Goal: Task Accomplishment & Management: Use online tool/utility

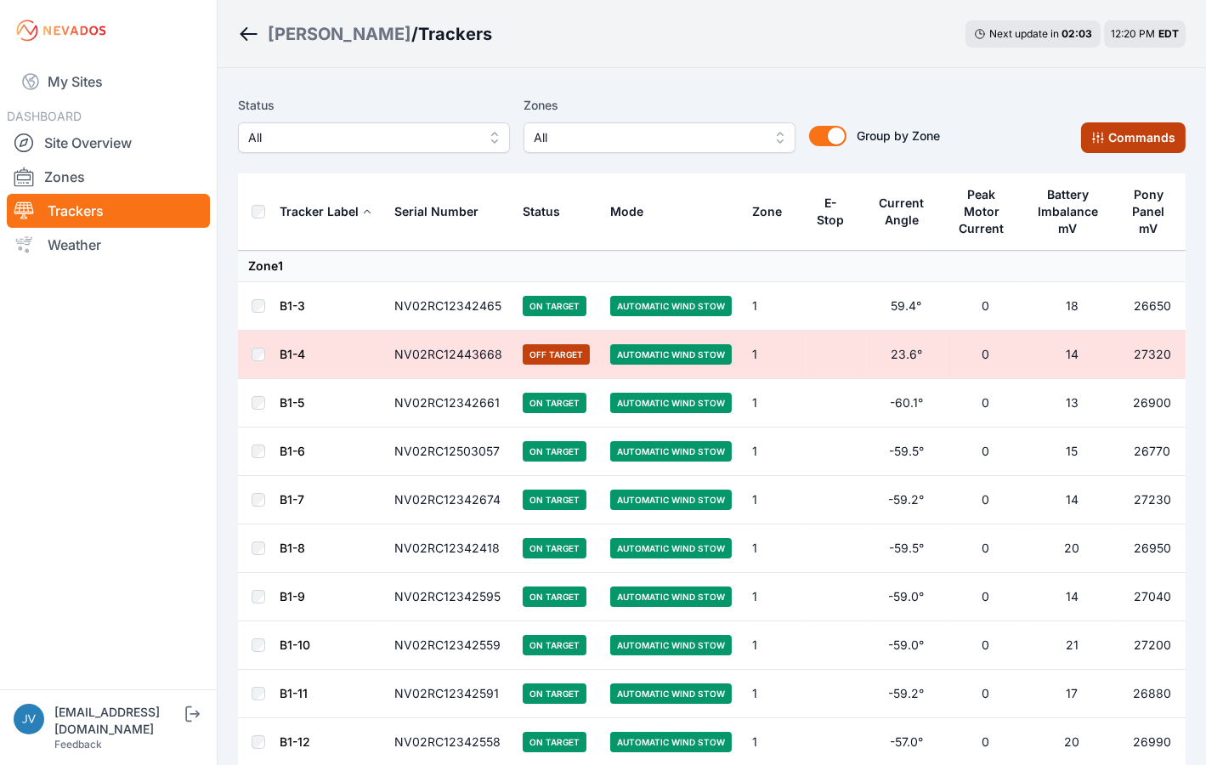
click at [1136, 125] on button "Commands" at bounding box center [1133, 137] width 105 height 31
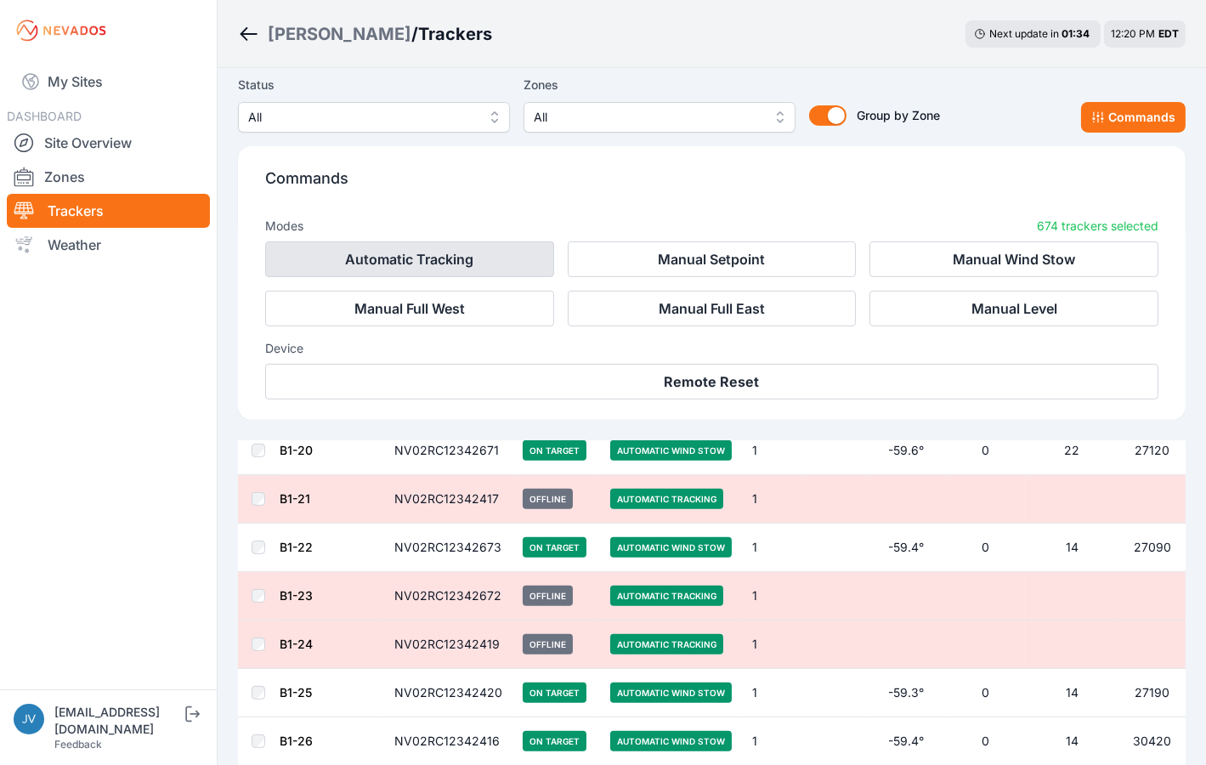
click at [441, 258] on button "Automatic Tracking" at bounding box center [409, 259] width 289 height 36
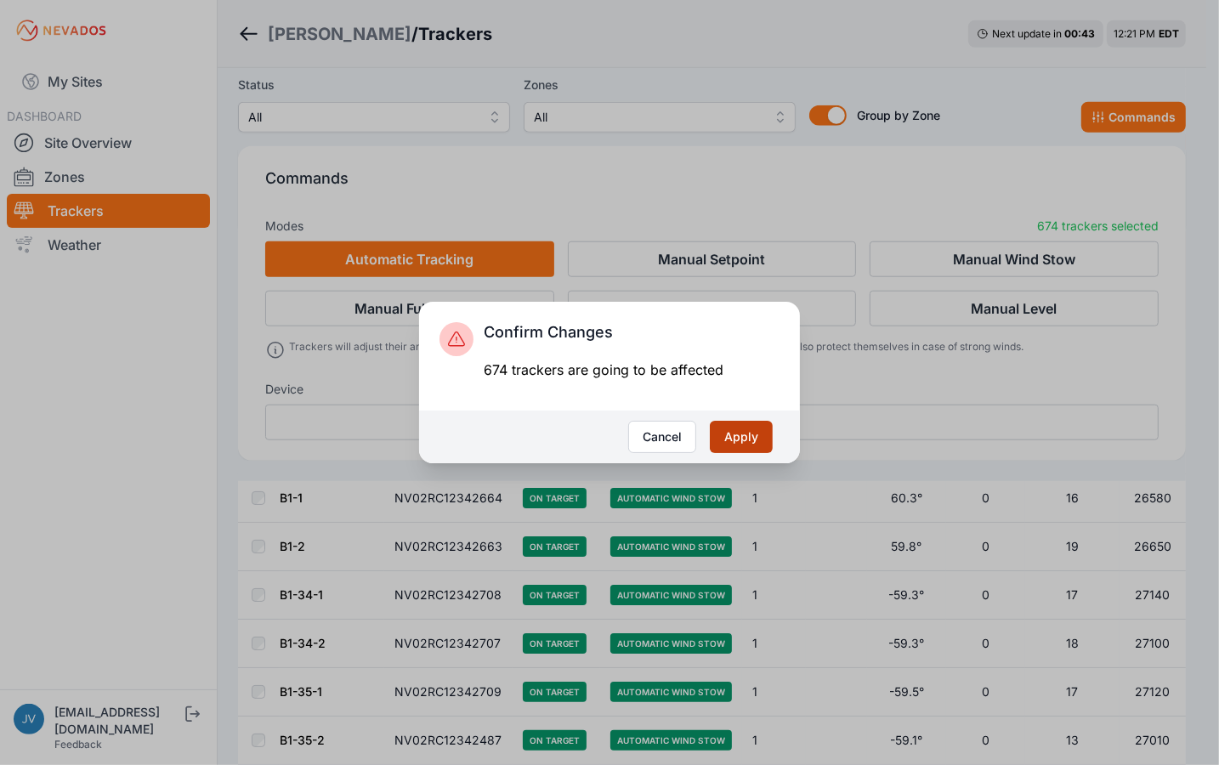
click at [743, 440] on button "Apply" at bounding box center [741, 437] width 63 height 32
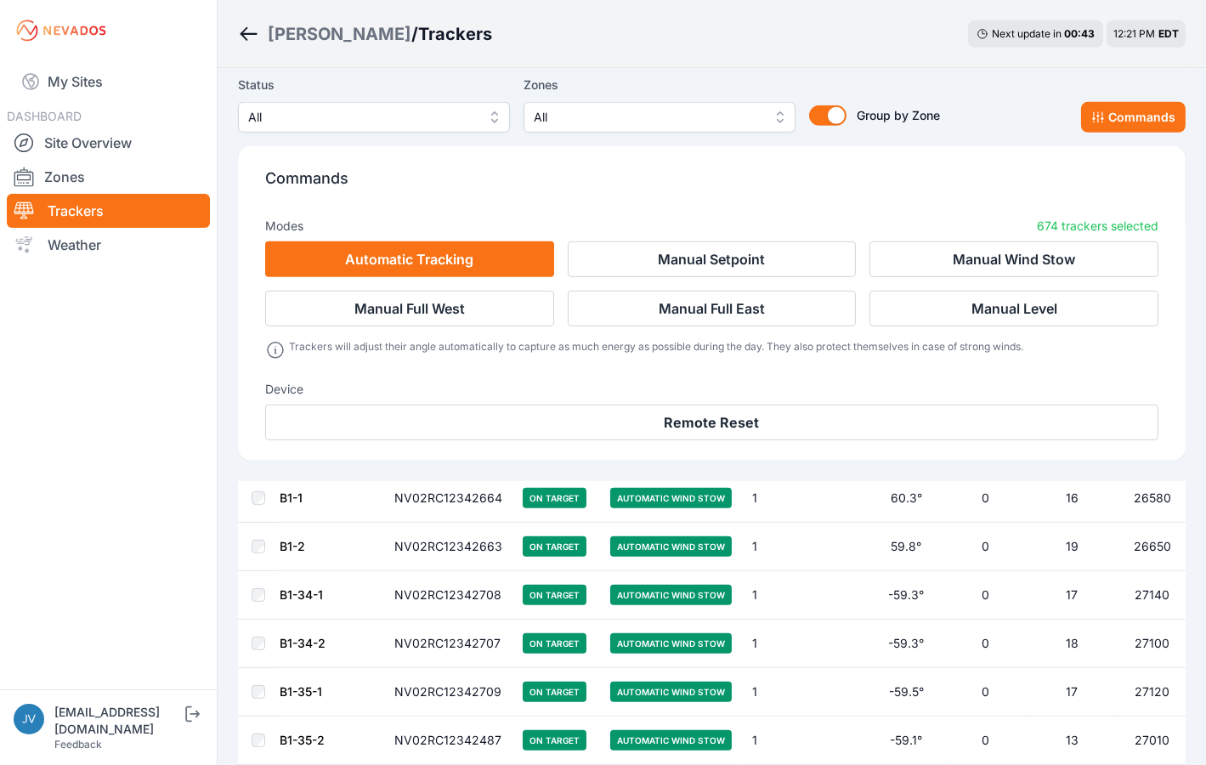
click at [737, 429] on button "Apply" at bounding box center [728, 434] width 59 height 31
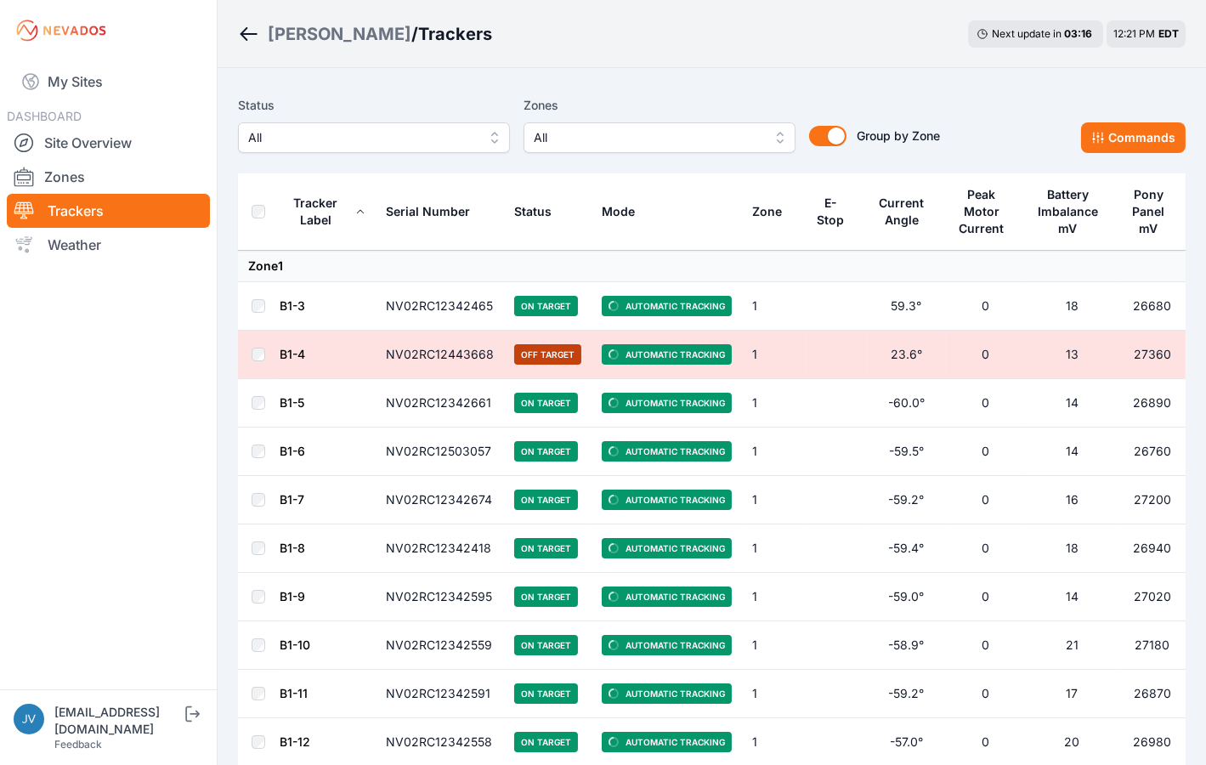
click at [291, 294] on td "B1-3" at bounding box center [327, 306] width 97 height 48
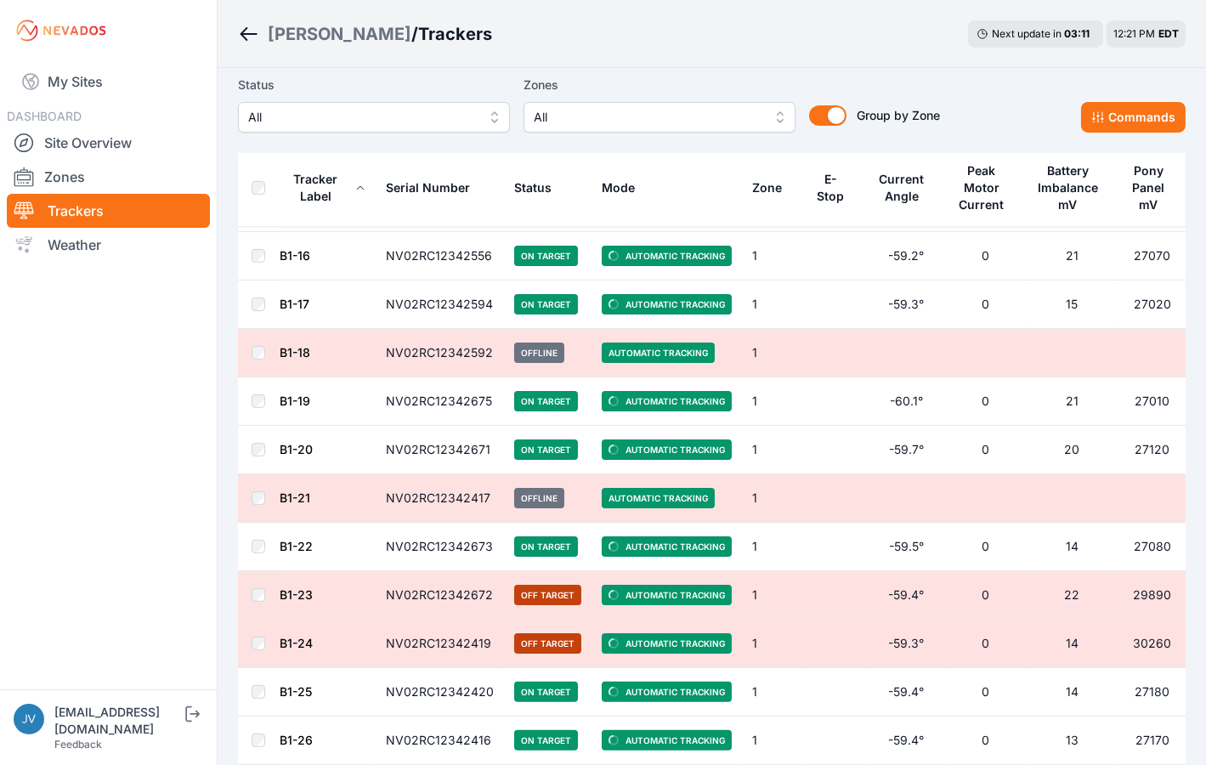
click at [124, 373] on nav "My Sites DASHBOARD Site Overview Zones Trackers Weather" at bounding box center [108, 368] width 217 height 615
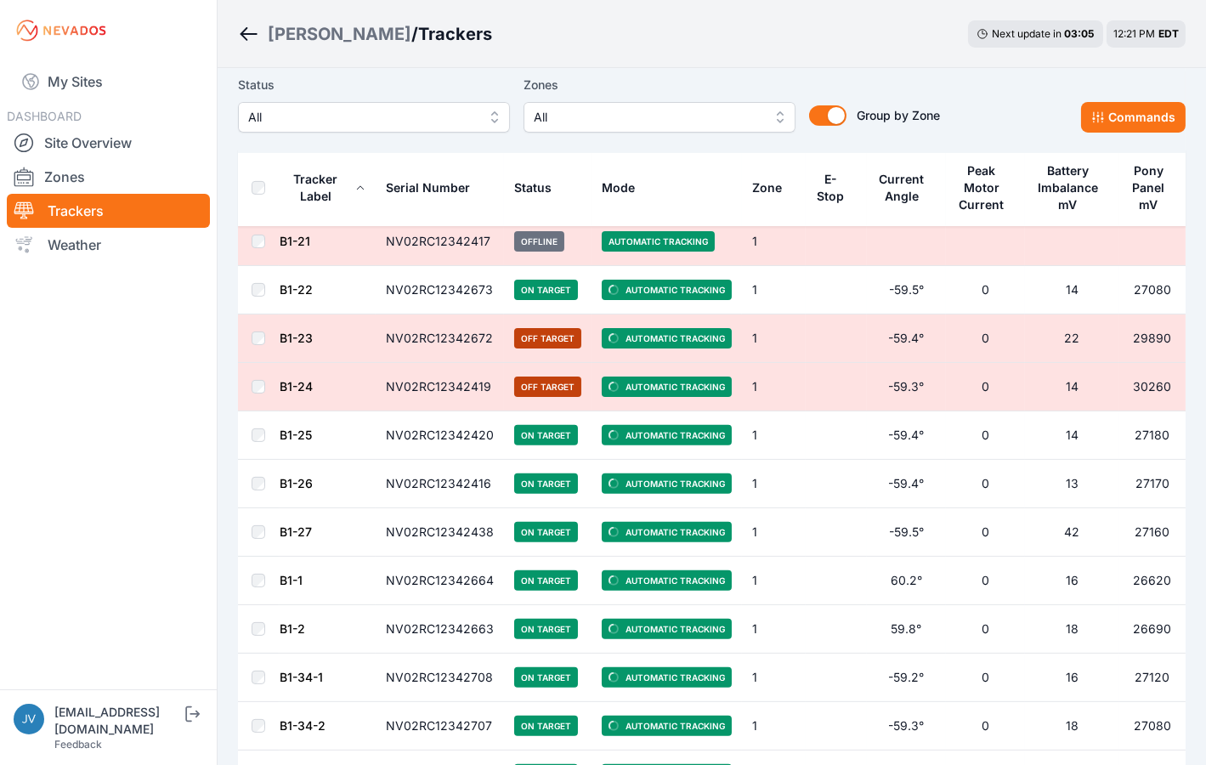
scroll to position [1020, 0]
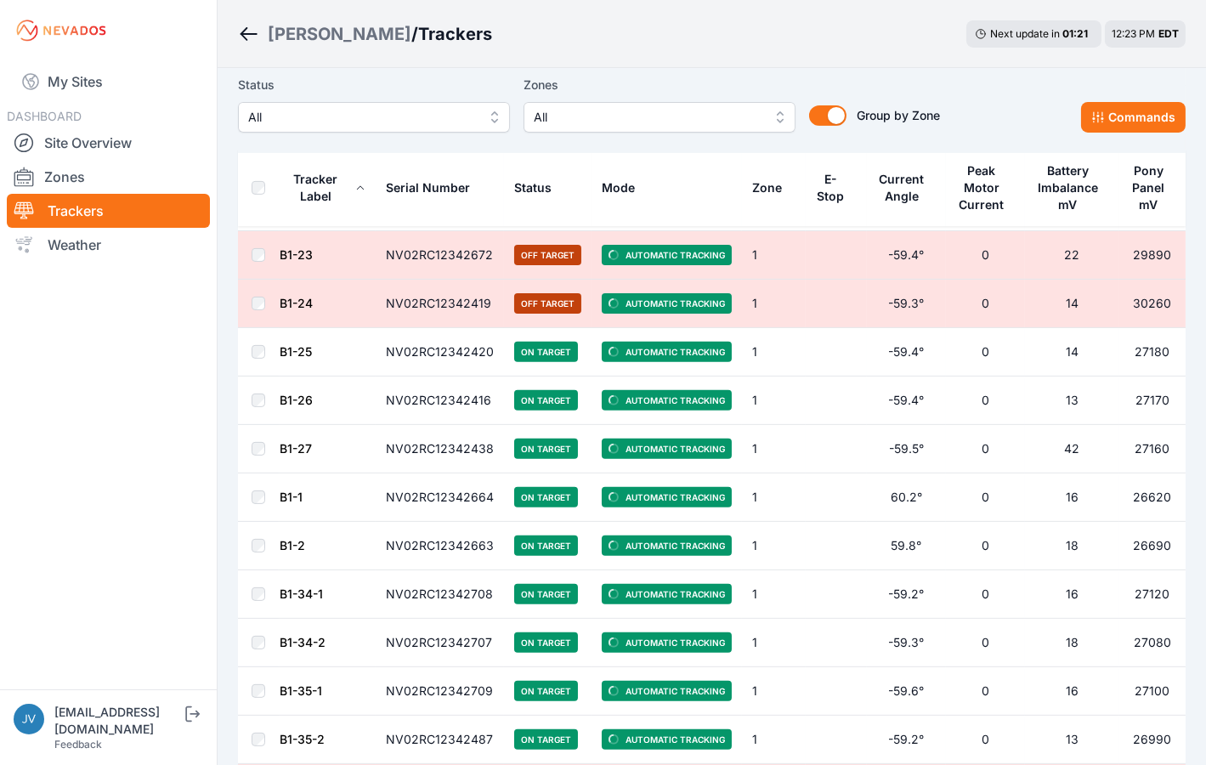
click at [693, 37] on div "[PERSON_NAME] / Trackers Next update in 01 : 21 12:23 PM EDT" at bounding box center [712, 34] width 989 height 68
